Goal: Communication & Community: Answer question/provide support

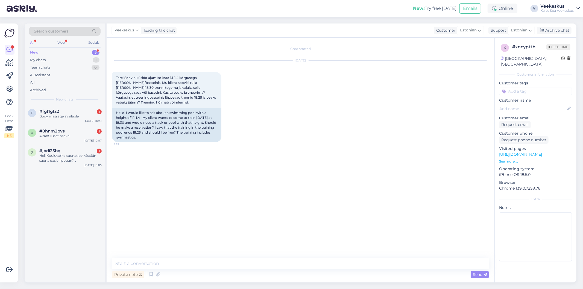
click at [163, 181] on div "Chat started [DATE] Tere! Soovin küsida ujumise kota 1.1-1.4 kõrgusega [PERSON_…" at bounding box center [303, 148] width 382 height 210
click at [209, 266] on textarea at bounding box center [300, 263] width 377 height 11
click at [267, 263] on textarea "Tere! Basseini treeninguteks saate broneerida kirjutades meie" at bounding box center [300, 263] width 377 height 11
click at [299, 103] on div "[DATE] Tere! Soovin küsida ujumise kota 1.1-1.4 kõrgusega [PERSON_NAME]/bassein…" at bounding box center [300, 101] width 377 height 93
click at [267, 264] on textarea "Tere! Basseini treeninguteks saate broneerida kirjutades meie" at bounding box center [300, 263] width 377 height 11
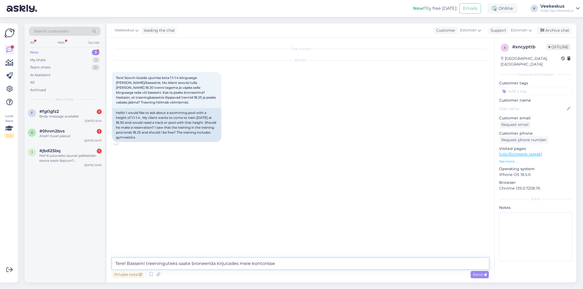
paste textarea "[PERSON_NAME][EMAIL_ADDRESS][DOMAIN_NAME]"
type textarea "Tere! Basseini treeninguteks saate broneerida kirjutades meie kontorisse [EMAIL…"
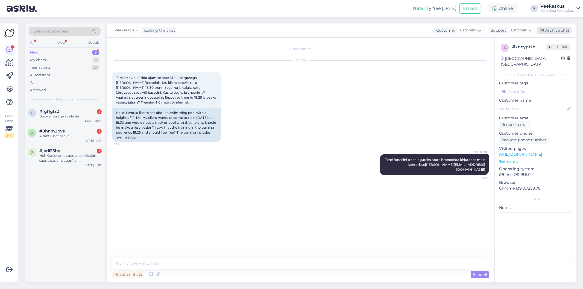
click at [564, 30] on div "Archive chat" at bounding box center [554, 30] width 34 height 7
drag, startPoint x: 83, startPoint y: 162, endPoint x: 113, endPoint y: 160, distance: 30.4
click at [82, 162] on div "Hei! Kuuluvatko saunat pelkästään sauna oasis-lippuun? [GEOGRAPHIC_DATA]-lippuu…" at bounding box center [70, 158] width 62 height 10
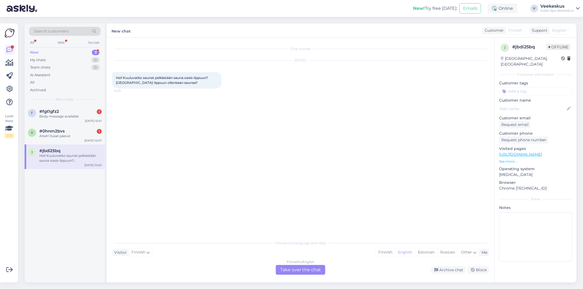
click at [293, 267] on div "Finnish to English Take over the chat" at bounding box center [300, 270] width 49 height 10
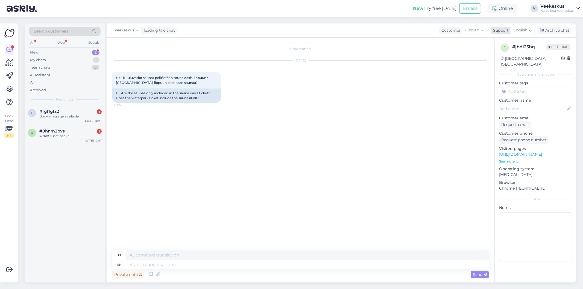
click at [529, 30] on icon at bounding box center [530, 30] width 3 height 6
click at [517, 62] on link "Estonian" at bounding box center [513, 63] width 60 height 9
click at [337, 95] on div "[DATE] Hei! Kuuluvatko saunat pelkästään sauna oasis-lippuun? [GEOGRAPHIC_DATA]…" at bounding box center [300, 82] width 377 height 54
click at [168, 263] on textarea at bounding box center [307, 264] width 363 height 9
type textarea "Tere!"
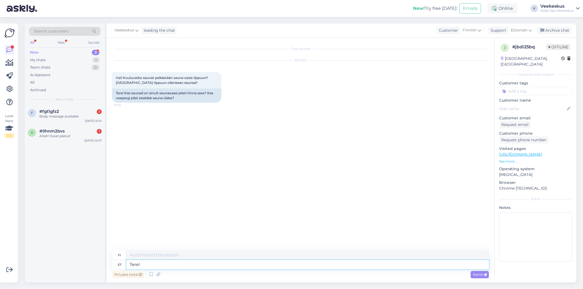
type textarea "Hei!"
type textarea "Tere! Veepargi p"
type textarea "Hei! Vesipuisto"
type textarea "Tere! Veepargi piletiga s"
type textarea "Hei! Vesipuistolipun kanssa"
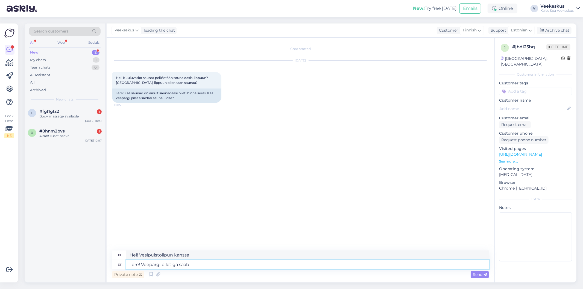
type textarea "Tere! Veepargi piletiga saab"
type textarea "Hei! Vesipuistolipulla [PERSON_NAME]"
type textarea "Tere! Veepargi piletiga saab samuti s"
type textarea "Hei! [PERSON_NAME] käyttää myös vesipuistolippua"
type textarea "Tere! Veepargi piletiga saab samuti saunu k"
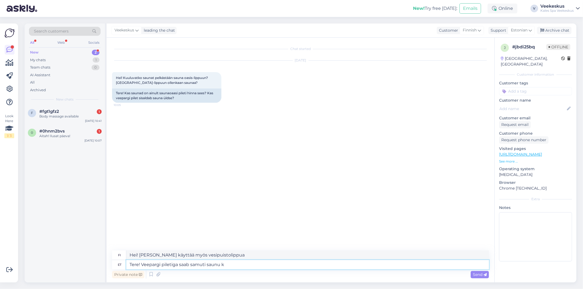
type textarea "Hei! [PERSON_NAME] käyttää saunaa myös vesipuistolipulla."
type textarea "Tere! Veepargi piletiga saab samuti saunu kasutada a"
type textarea "Hei! [PERSON_NAME] käyttää saunoja myös vesipuistolipulla."
type textarea "Tere! Veepargi piletiga saab samuti saunu kasutada aga p"
type textarea "Hei! [PERSON_NAME] käyttää saunoja myös vesipuistolipulla, mutta"
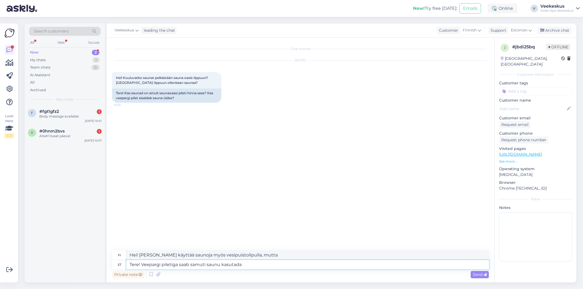
type textarea "Tere! Veepargi piletiga saab samuti saunu kasutada"
type textarea "Hei! [PERSON_NAME] käyttää saunoja myös vesipuistolipulla."
type textarea "Tere! Veepargi piletiga saab samuti saunu kasutada, kuid"
type textarea "Hei! [PERSON_NAME] käyttää saunoja myös vesipuistolipulla, mutta"
type textarea "Tere! Veepargi piletiga saab samuti saunu kasutada,"
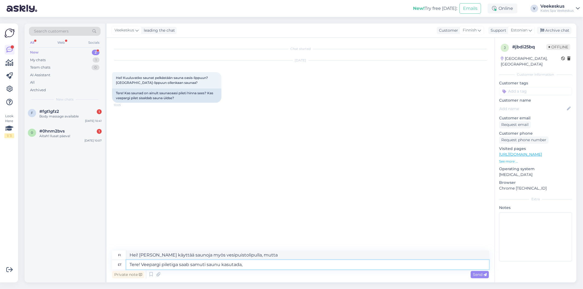
type textarea "Hei! [PERSON_NAME] käyttää saunoja myös vesipuistolipulla."
click at [245, 266] on textarea "Tere! Veepargi piletiga saab samuti saunu kasutada" at bounding box center [307, 264] width 363 height 9
click at [262, 267] on textarea "Tere! Veepargi piletiga saab samuti saunu kasutada." at bounding box center [307, 264] width 363 height 9
click at [257, 266] on textarea "Tere! Veepargi piletiga saab samuti saunu kasutada." at bounding box center [307, 264] width 363 height 9
click at [268, 268] on textarea "Tere! Veepargi piletiga saab samuti saunu kasutada." at bounding box center [307, 264] width 363 height 9
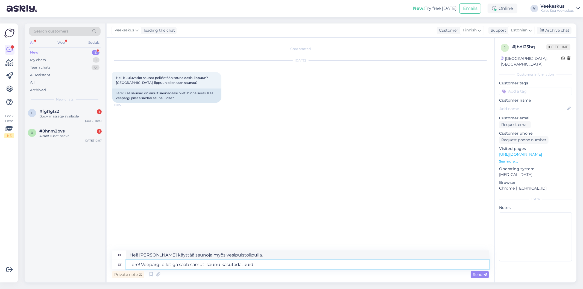
type textarea "Tere! Veepargi piletiga saab samuti saunu kasutada, kuid"
type textarea "Hei! [PERSON_NAME] käyttää saunoja myös vesipuistolipulla, mutta"
type textarea "Tere! Veepargi piletiga saab samuti saunu kasutada,"
type textarea "Hei! [PERSON_NAME] käyttää saunoja myös vesipuistolipulla."
type textarea "Tere! Veepargi piletiga saab samuti s"
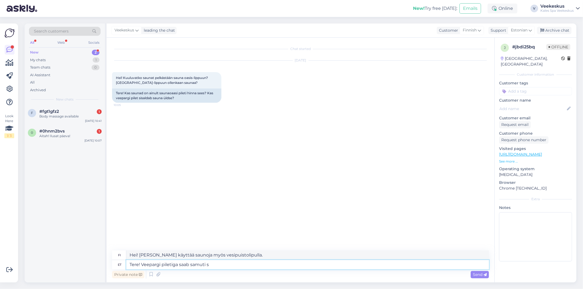
type textarea "Hei! [PERSON_NAME] käyttää saunaa myös vesipuistolipulla."
type textarea "Tere! Veepargi piletiga saab samuti"
type textarea "Hei! [PERSON_NAME] käyttää myös vesipuistolippua"
type textarea "Tere! Veepargi piletiga saab"
type textarea "Hei! Vesipuistolipulla [PERSON_NAME]"
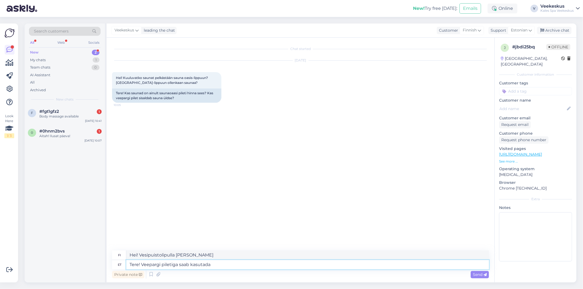
type textarea "Tere! Veepargi piletiga saab kasutada"
type textarea "Hei! [PERSON_NAME] käyttää vesipuistolippua"
type textarea "Tere! Veepargi piletiga saab kasutada saunu m"
type textarea "Hei! [PERSON_NAME] käyttää saunoja vesipuistolipulla."
type textarea "Tere! Veepargi piletiga saab kasutada saunu meie"
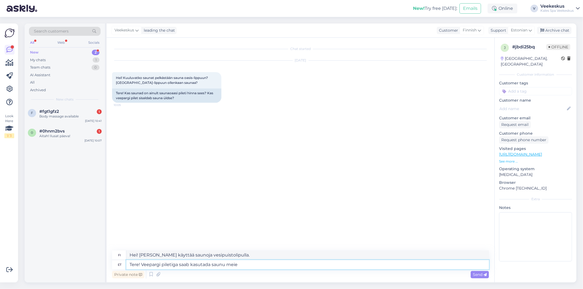
type textarea "Hei! [PERSON_NAME] käyttää saunojamme vesipuistolipulla."
type textarea "Tere! Veepargi piletiga saab kasutada saunu meie veepargi"
type textarea "Hei! Vesipuistolipulla [PERSON_NAME] käyttää vesipuistomme saunoja"
type textarea "Tere! Veepargi piletiga saab kasutada saunu meie veepargi ja"
type textarea "Hei! Vesipuistolipulla [PERSON_NAME] käyttää vesipuistomme saunoja ja"
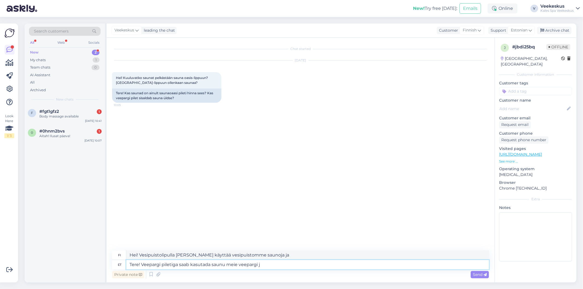
type textarea "Tere! Veepargi piletiga saab kasutada saunu meie veepargi"
type textarea "Hei! Vesipuistolipulla [PERSON_NAME] käyttää vesipuistomme saunoja"
type textarea "Tere! Veepargi piletiga saab kasutada saunu meie veepargi alal ja"
type textarea "Hei! Vesipuistolipulla [PERSON_NAME] käyttää vesipuistoalueemme saunoja."
type textarea "Tere! Veepargi piletiga saab kasutada saunu meie veepargi alal ja"
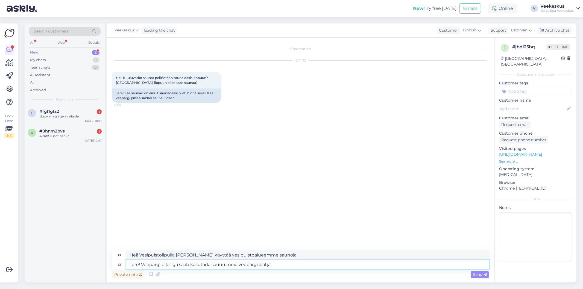
type textarea "Hei! Vesipuistolipulla [PERSON_NAME] käyttää vesipuistoalueemme saunoja ja"
type textarea "Tere! Veepargi piletiga saab kasutada saunu meie veepargi alal ja riietusruumid…"
type textarea "Hei! Vesipuistolipulla [PERSON_NAME] käyttää vesipuistoalueemme saunoja ja puku…"
type textarea "Tere! Veepargi piletiga saab kasutada saunu meie veepargi alal ja riietusruumid…"
type textarea "Hei! Vesipuistolipulla [PERSON_NAME] käyttää vesipuistoalueemme saunoja ja puku…"
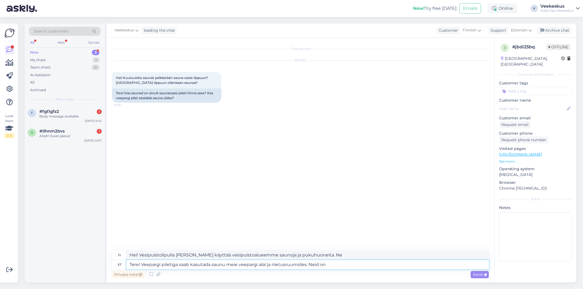
type textarea "Tere! Veepargi piletiga saab kasutada saunu meie veepargi alal ja riietusruumid…"
type textarea "Hei! Vesipuistolipulla [PERSON_NAME] käyttää vesipuistoalueemme saunoja ja puku…"
type textarea "Tere! Veepargi piletiga saab kasutada saunu meie veepargi alal ja riietusruumid…"
type textarea "Hei! Vesipuistolipulla [PERSON_NAME] käyttää vesipuistoalueemme saunoja ja puku…"
type textarea "Tere! Veepargi piletiga saab kasutada saunu meie veepargi alal ja riietusruumid…"
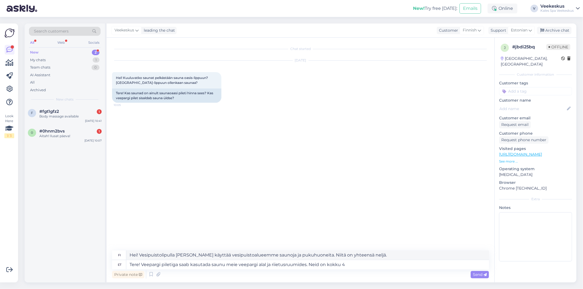
drag, startPoint x: 259, startPoint y: 206, endPoint x: 261, endPoint y: 212, distance: 5.8
click at [260, 210] on div "Chat started [DATE] Hei! Kuuluvatko saunat pelkästään sauna oasis-lippuun? [GEO…" at bounding box center [303, 144] width 382 height 203
click at [348, 265] on textarea "Tere! Veepargi piletiga saab kasutada saunu meie veepargi alal ja riietusruumid…" at bounding box center [307, 264] width 363 height 9
click at [384, 265] on textarea "Tere! Veepargi piletiga saab kasutada saunu meie veepargi alal ja riietusruumid…" at bounding box center [307, 264] width 363 height 9
click at [482, 274] on span "Send" at bounding box center [480, 274] width 14 height 5
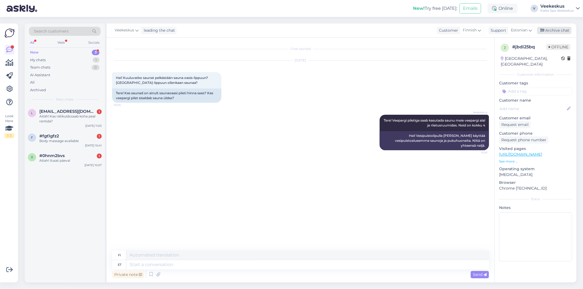
click at [548, 31] on div "Archive chat" at bounding box center [554, 30] width 34 height 7
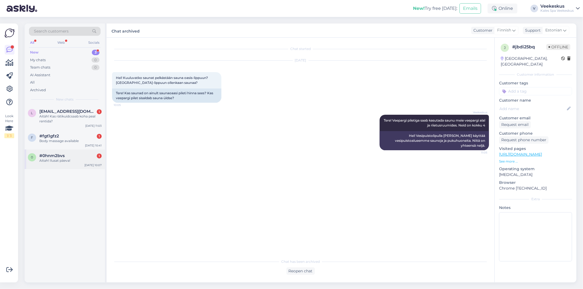
click at [82, 151] on div "0 #0hnm2bvs 1 Aitah! Ilusat päeva! [DATE] 10:07" at bounding box center [65, 160] width 80 height 20
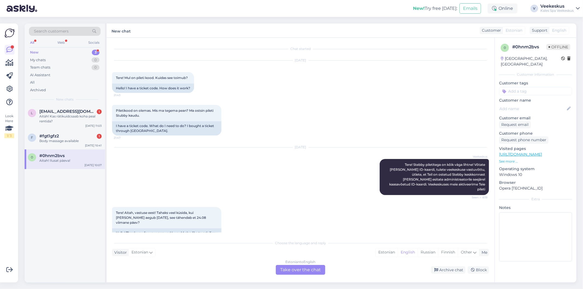
scroll to position [72, 0]
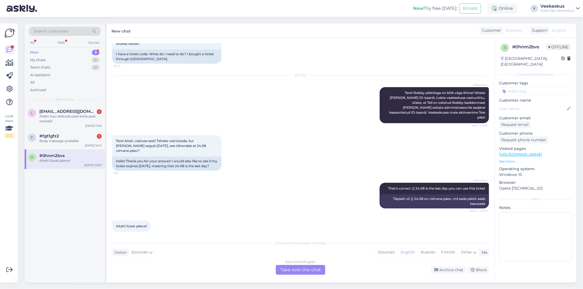
click at [244, 235] on div "Chat started [DATE] Tere! Mul on pileti kood. Kuidas see toimub? 21:43 Hello! I…" at bounding box center [301, 160] width 388 height 245
click at [445, 271] on div "Archive chat" at bounding box center [448, 270] width 34 height 7
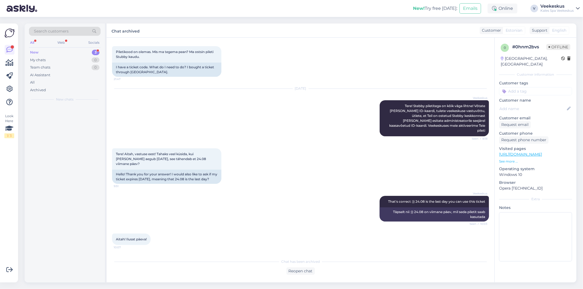
scroll to position [53, 0]
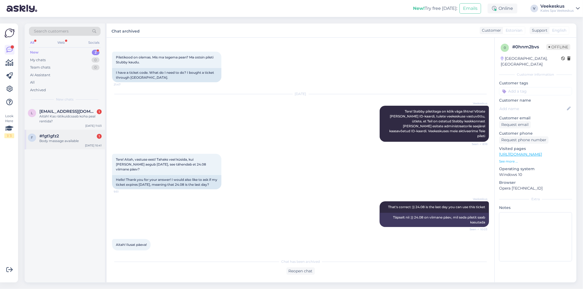
click at [78, 140] on div "Body massage available" at bounding box center [70, 141] width 62 height 5
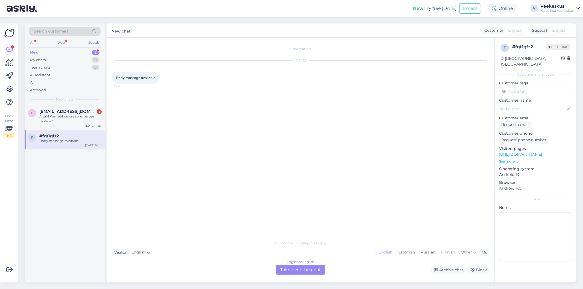
click at [309, 271] on div "English to English Take over the chat" at bounding box center [300, 270] width 49 height 10
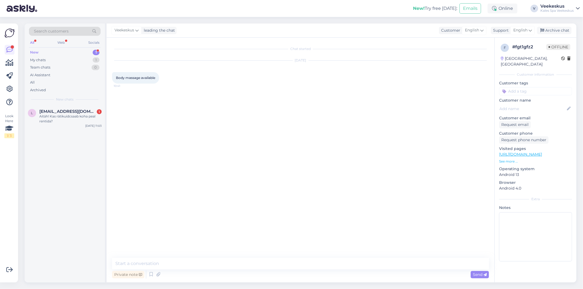
click at [219, 182] on div "Chat started [DATE] Body massage available 10:41" at bounding box center [303, 148] width 382 height 210
click at [149, 274] on icon at bounding box center [151, 275] width 7 height 8
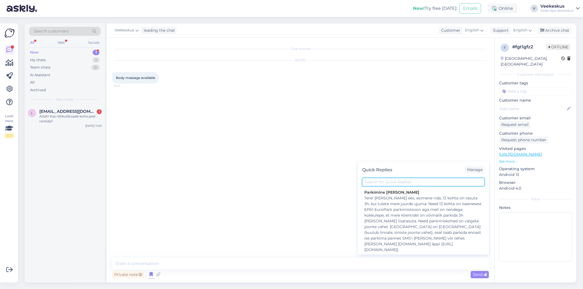
click at [406, 182] on input "text" at bounding box center [423, 182] width 122 height 8
type input "i"
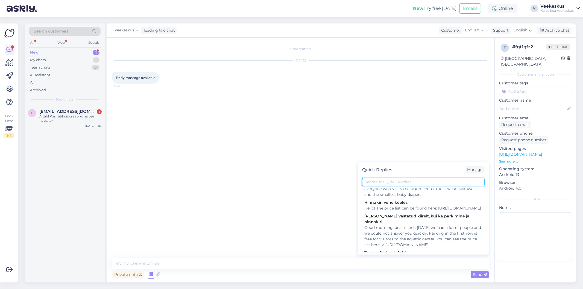
scroll to position [273, 0]
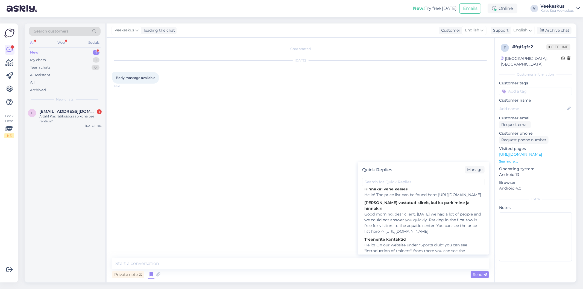
click at [282, 171] on div "Chat started [DATE] Body massage available 10:41" at bounding box center [303, 148] width 382 height 210
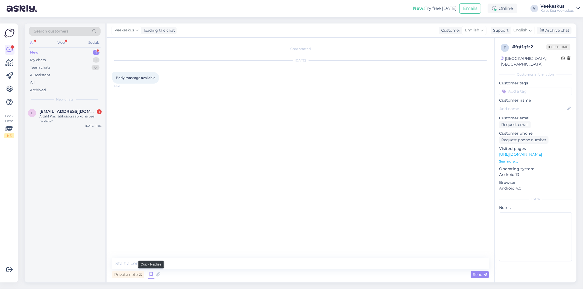
click at [150, 278] on icon at bounding box center [151, 275] width 7 height 8
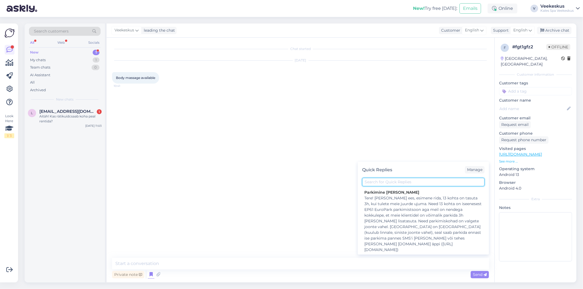
click at [389, 184] on input "text" at bounding box center [423, 182] width 122 height 8
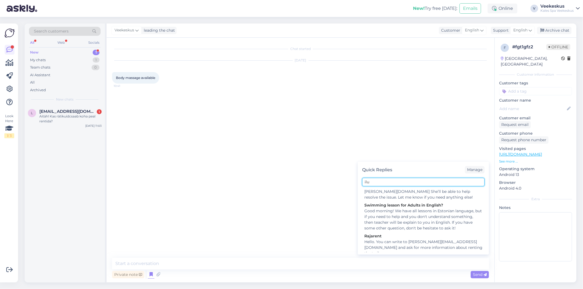
scroll to position [0, 0]
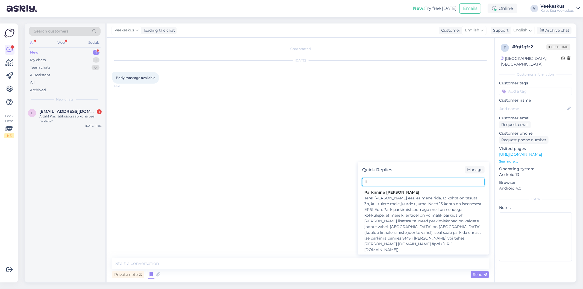
type input "i"
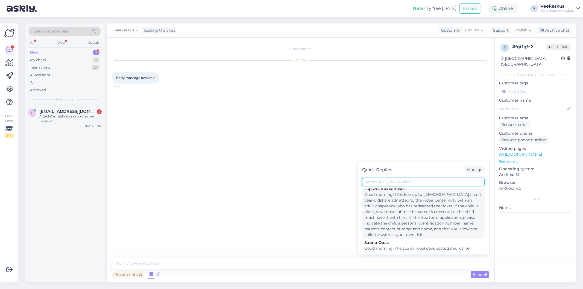
scroll to position [563, 0]
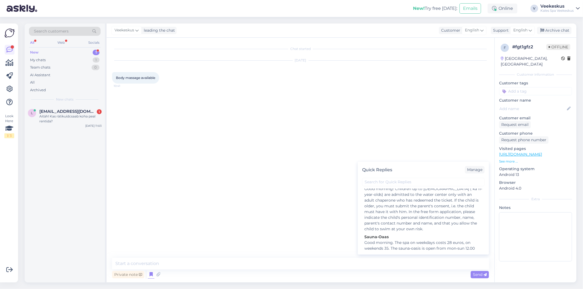
click at [296, 192] on div "Chat started [DATE] Body massage available 10:41" at bounding box center [303, 148] width 382 height 210
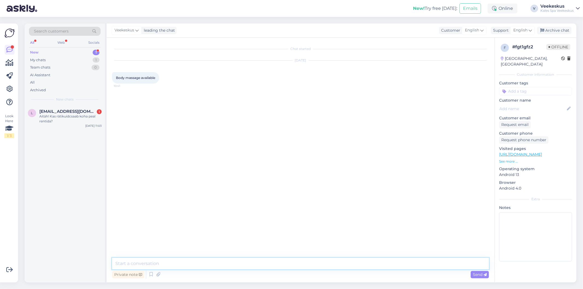
click at [234, 266] on textarea at bounding box center [300, 263] width 377 height 11
click at [156, 267] on textarea at bounding box center [300, 263] width 377 height 11
type textarea "H"
click at [527, 30] on span "English" at bounding box center [520, 30] width 14 height 6
click at [503, 59] on link "Estonian" at bounding box center [513, 63] width 60 height 9
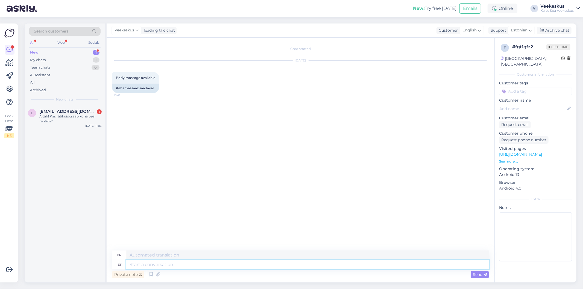
click at [180, 268] on textarea at bounding box center [307, 264] width 363 height 9
type textarea "Tere!"
type textarea "Hello!"
type textarea "Tere! Ma"
type textarea "Hello! I"
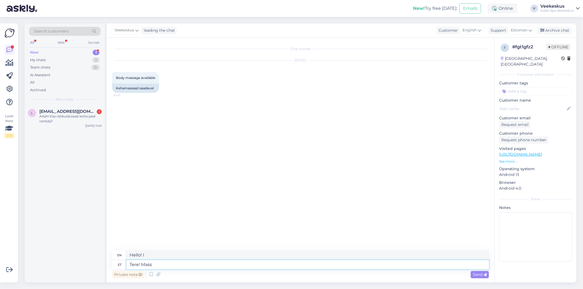
type textarea "Tere! Massa"
type textarea "Hello! Massa"
type textarea "Tere! Massaži s"
type textarea "Hello! Massage"
type textarea "Tere! Massaži saate"
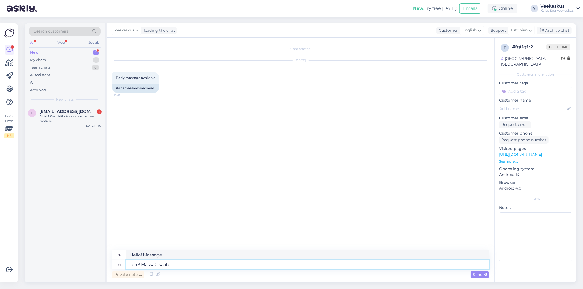
type textarea "Hello! You can get a massage."
type textarea "Tere! Massaži saate aja b"
type textarea "Hello! Can I make an appointment for a massage?"
type textarea "Tere! Massaži saate aja broneerida"
type textarea "Hello! You can book a massage appointment."
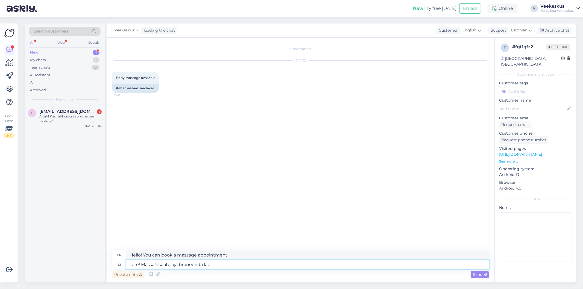
type textarea "Tere! Massaži saate aja broneerida läbi m"
type textarea "Hello! You can book a massage appointment through"
type textarea "Tere! Massaži saate aja broneerida läbi meie"
type textarea "Hello! You can book a massage appointment through us."
type textarea "Tere! Massaži saate aja broneerida läbi meie ilukeskuse"
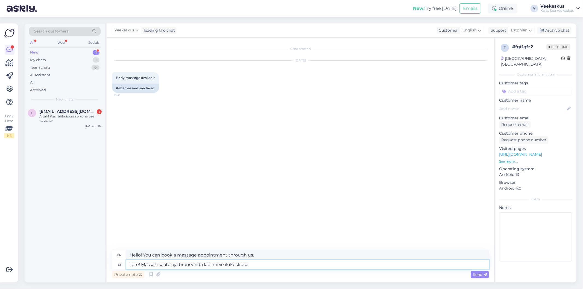
type textarea "Hello! You can book a massage appointment through our beauty center."
click at [261, 266] on textarea "Tere! Massaži saate aja broneerida läbi meie ilukeskuse" at bounding box center [307, 264] width 363 height 9
type textarea "Tere! Massaži saate aja broneerida läbi meie ilukeskuse. Kontakt"
type textarea "Hello! You can book a massage appointment through our beauty center. Contact"
drag, startPoint x: 307, startPoint y: 266, endPoint x: 252, endPoint y: 264, distance: 54.7
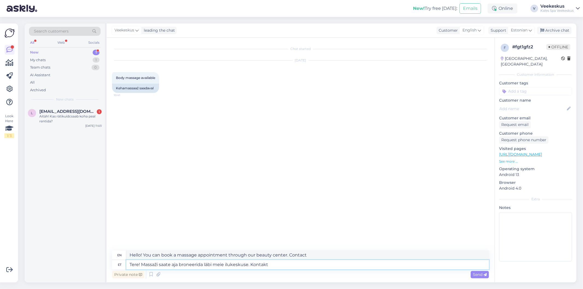
click at [252, 264] on textarea "Tere! Massaži saate aja broneerida läbi meie ilukeskuse. Kontakt" at bounding box center [307, 264] width 363 height 9
click at [253, 265] on textarea "Tere! Massaži saate aja broneerida läbi meie ilukeskuse. Kontakt" at bounding box center [307, 264] width 363 height 9
type textarea "Tere! Massaži saate aja broneerida läbi meie ilukeskuse. Iontakt"
type textarea "Hello! You can book a massage appointment through our beauty center. contact"
type textarea "Tere! Massaži saate aja broneerida läbi meie ilukeskuse. Ilontakt"
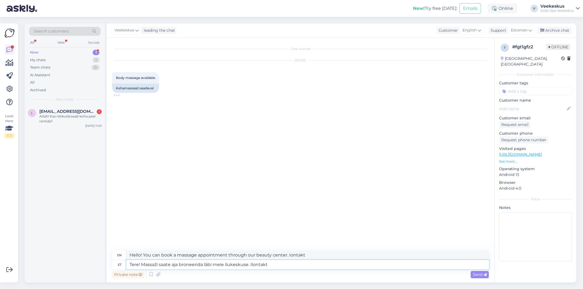
type textarea "Hello! You can book a massage appointment through our beauty center. Ilontakt"
type textarea "Tere! Massaži saate aja broneerida läbi meie ilukeskuse. Ilusontakt"
type textarea "Hello! You can book a massage appointment through our beauty center. Ilusontakt"
type textarea "Tere! Massaži saate aja broneerida läbi meie ilukeskuse. Iluontakt"
type textarea "Hello! You can book a massage appointment through our beauty center. Iluontakt"
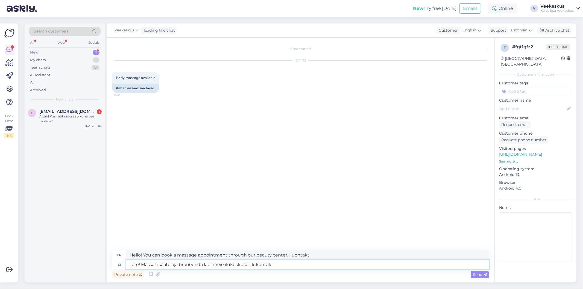
type textarea "Tere! Massaži saate aja broneerida läbi meie ilukeskuse. Ilukeontakt"
type textarea "Hello! You can book a massage appointment through our beauty center. Beauty Con…"
type textarea "Tere! Massaži saate aja broneerida läbi meie ilukeskuse. Ilukeskusontakt"
type textarea "Hello! You can book a massage appointment through our beauty center. Beauty cen…"
click at [314, 268] on textarea "Tere! Massaži saate aja broneerida läbi meie ilukeskuse. Ilukeskuse kontakt" at bounding box center [307, 264] width 363 height 9
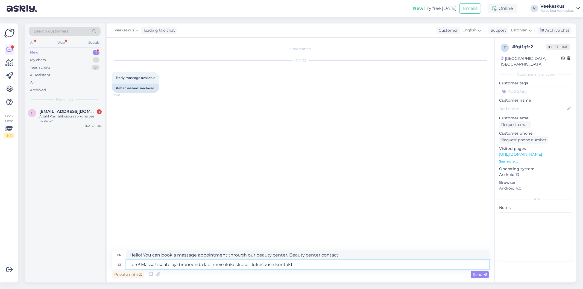
type textarea "Tere! Massaži saate aja broneerida läbi meie ilukeskuse. Ilukeskuse kontakt"
